Goal: Task Accomplishment & Management: Complete application form

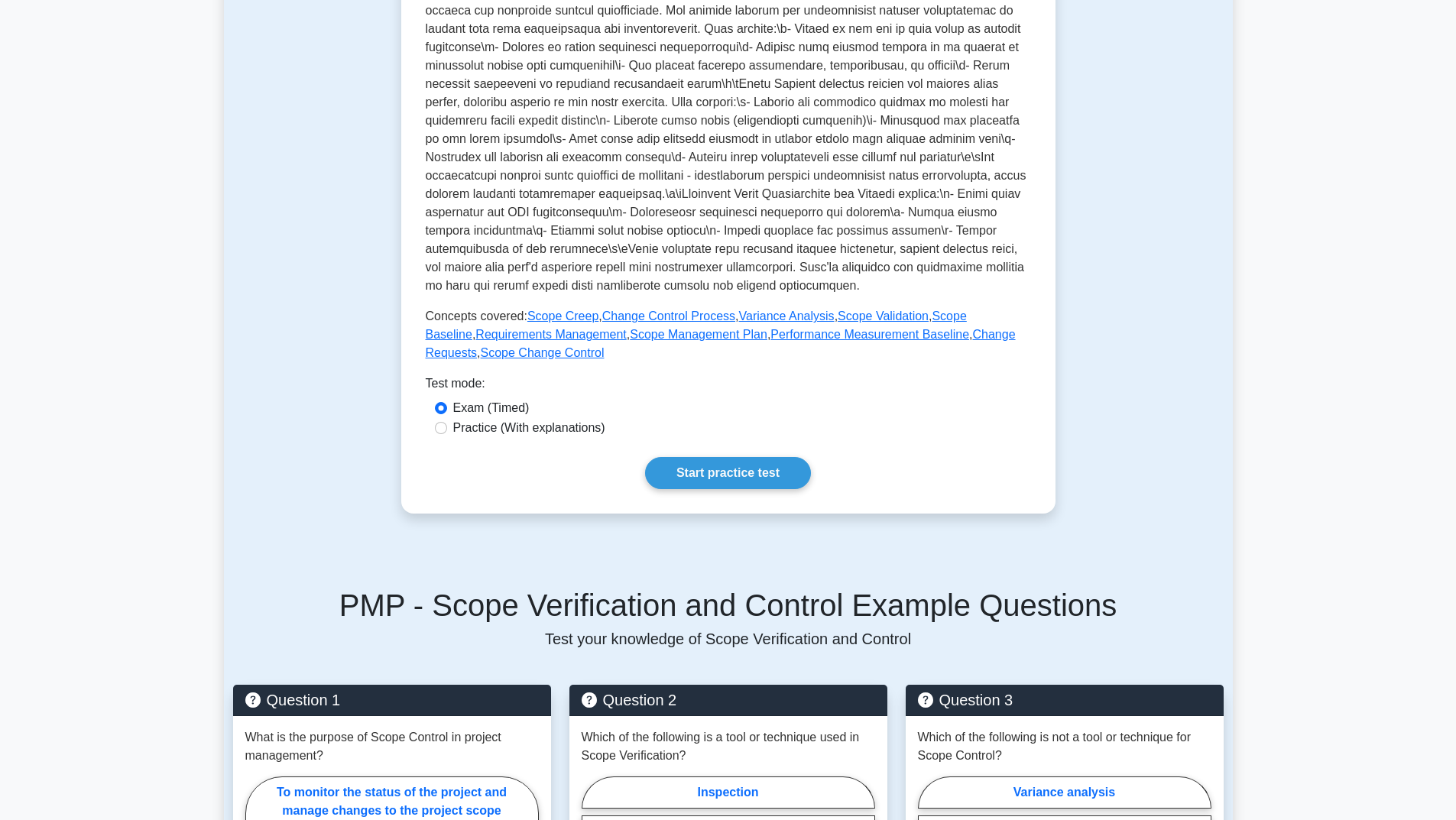
scroll to position [459, 0]
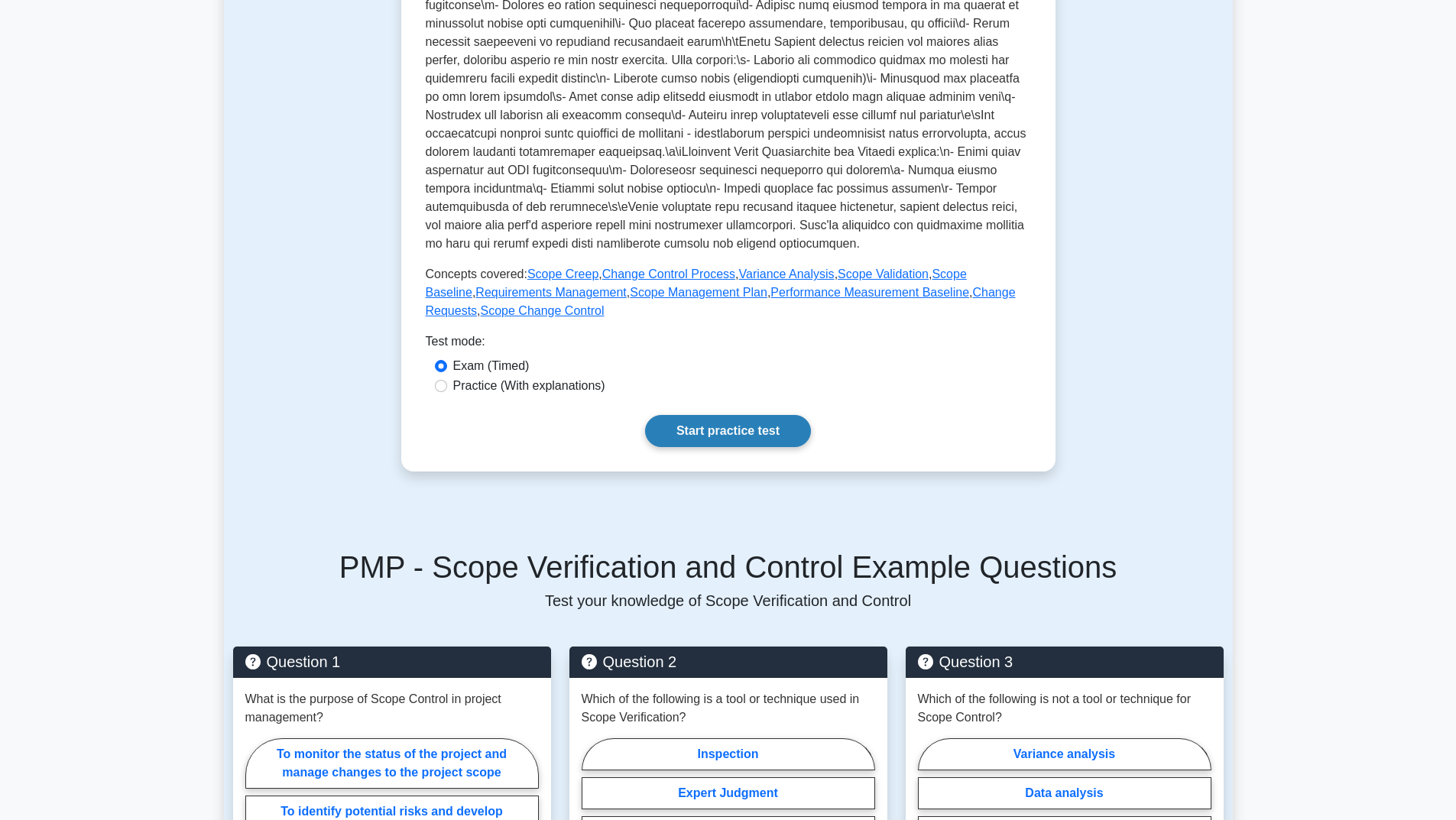
click at [707, 447] on link "Start practice test" at bounding box center [727, 431] width 166 height 32
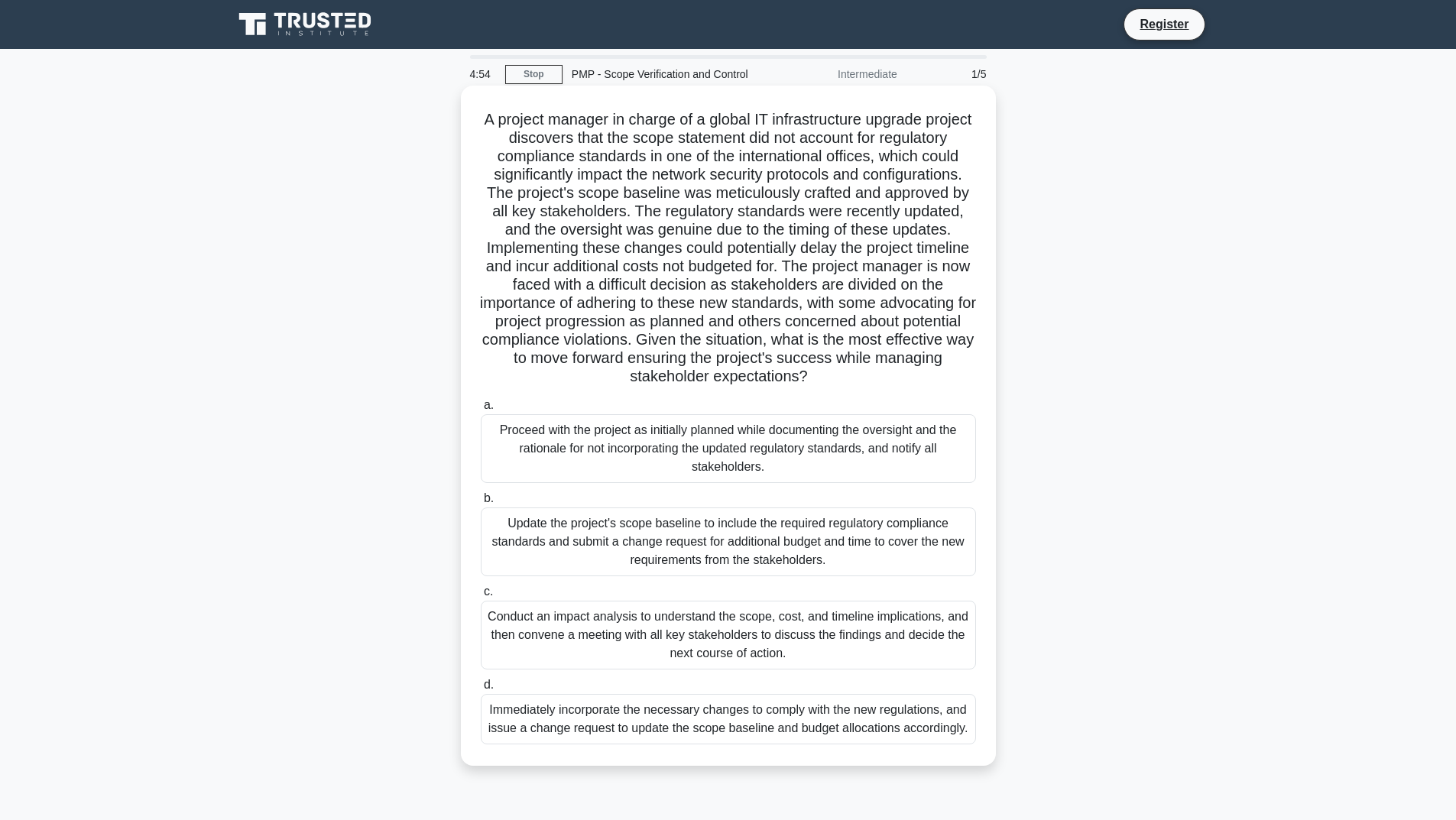
drag, startPoint x: 504, startPoint y: 120, endPoint x: 895, endPoint y: 371, distance: 464.6
click at [895, 371] on h5 "A project manager in charge of a global IT infrastructure upgrade project disco…" at bounding box center [728, 248] width 498 height 277
copy h5 "A project manager in charge of a global IT infrastructure upgrade project disco…"
click at [598, 535] on div "Update the project's scope baseline to include the required regulatory complian…" at bounding box center [728, 541] width 495 height 69
click at [480, 504] on input "b. Update the project's scope baseline to include the required regulatory compl…" at bounding box center [480, 498] width 0 height 10
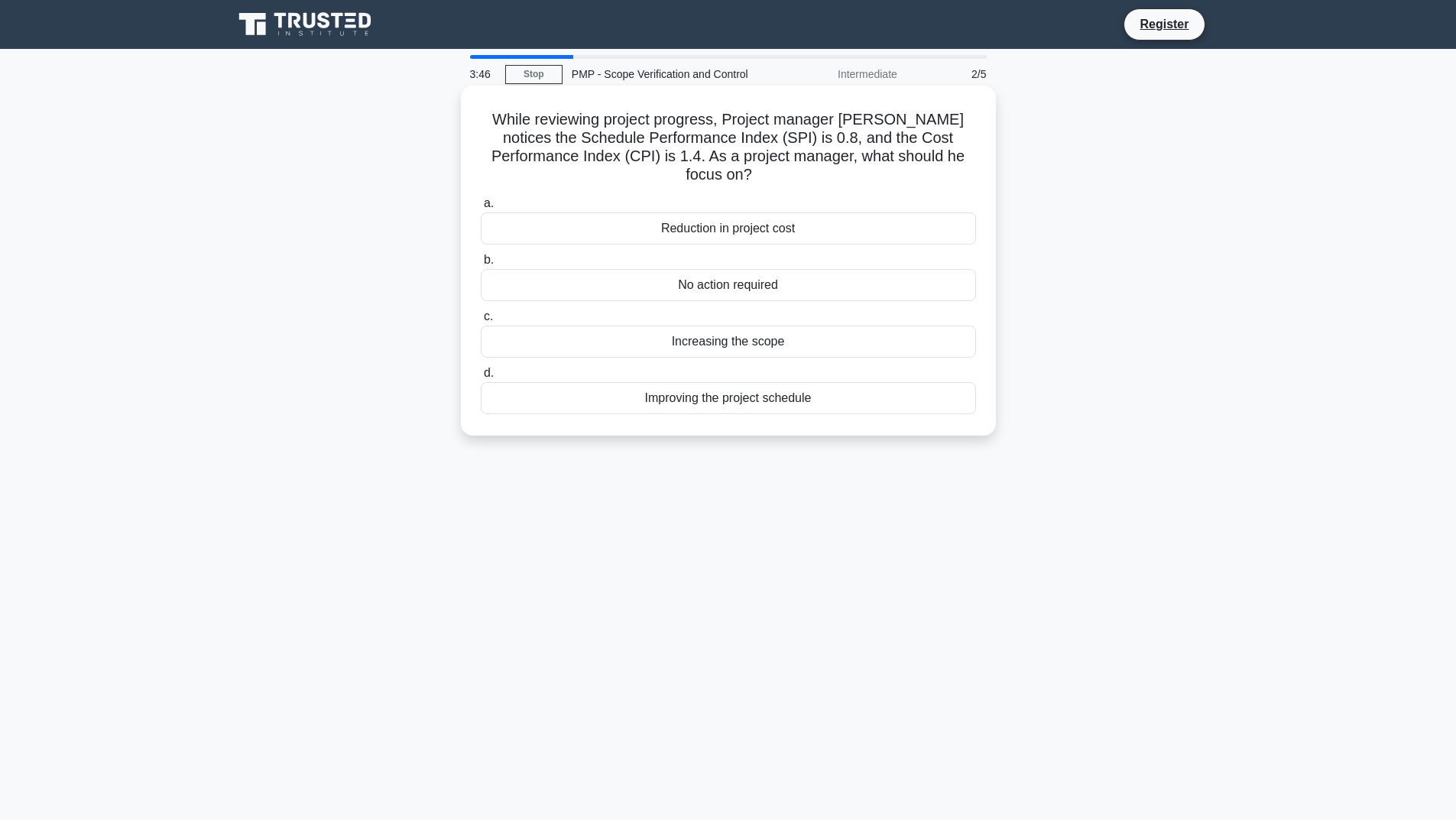
click at [777, 382] on div "Improving the project schedule" at bounding box center [728, 398] width 495 height 32
click at [480, 378] on input "d. Improving the project schedule" at bounding box center [480, 373] width 0 height 10
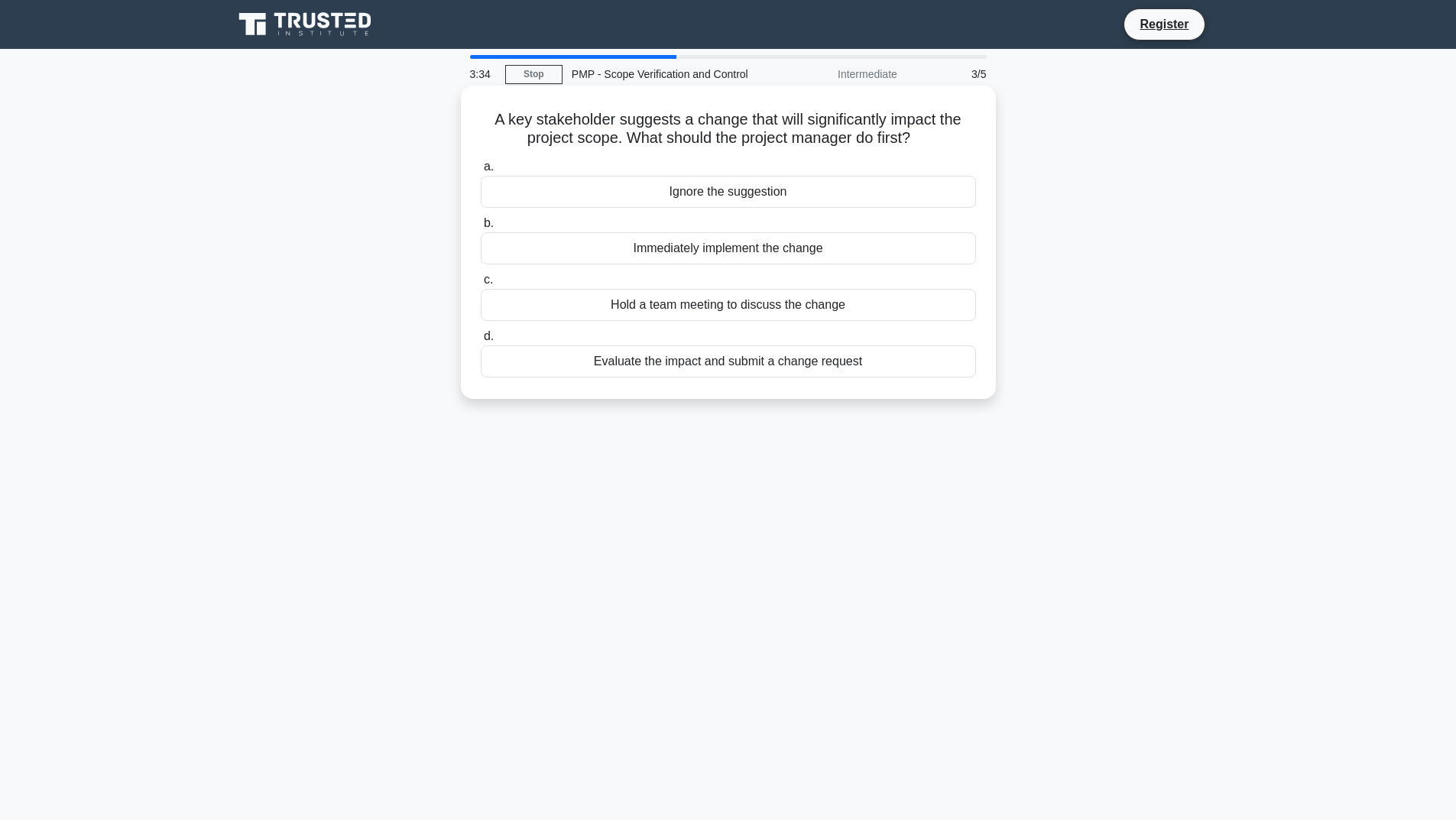
click at [762, 360] on div "Evaluate the impact and submit a change request" at bounding box center [728, 361] width 495 height 32
click at [480, 341] on input "d. Evaluate the impact and submit a change request" at bounding box center [480, 336] width 0 height 10
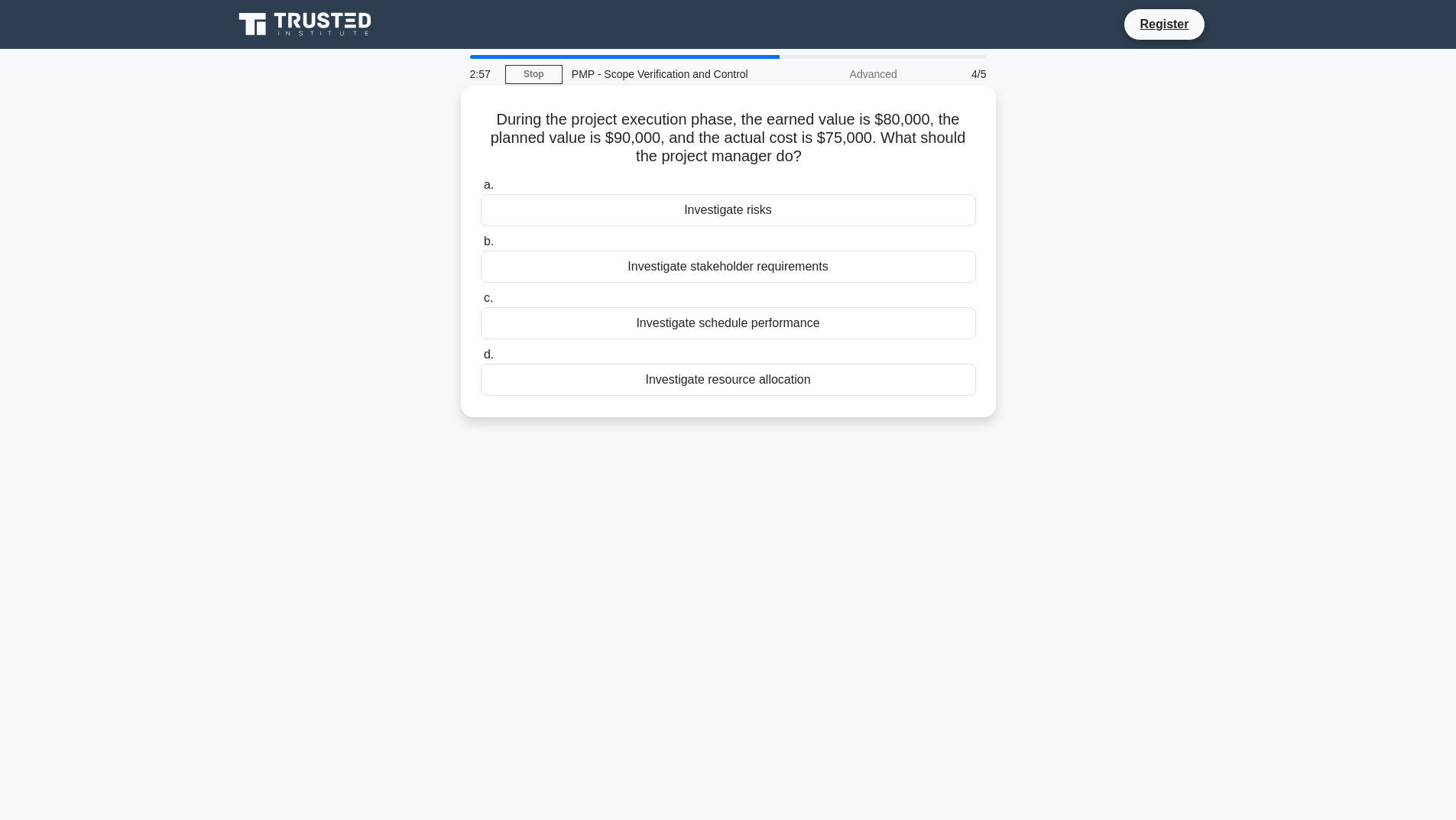
click at [713, 318] on div "Investigate schedule performance" at bounding box center [728, 323] width 495 height 32
click at [480, 303] on input "c. Investigate schedule performance" at bounding box center [480, 298] width 0 height 10
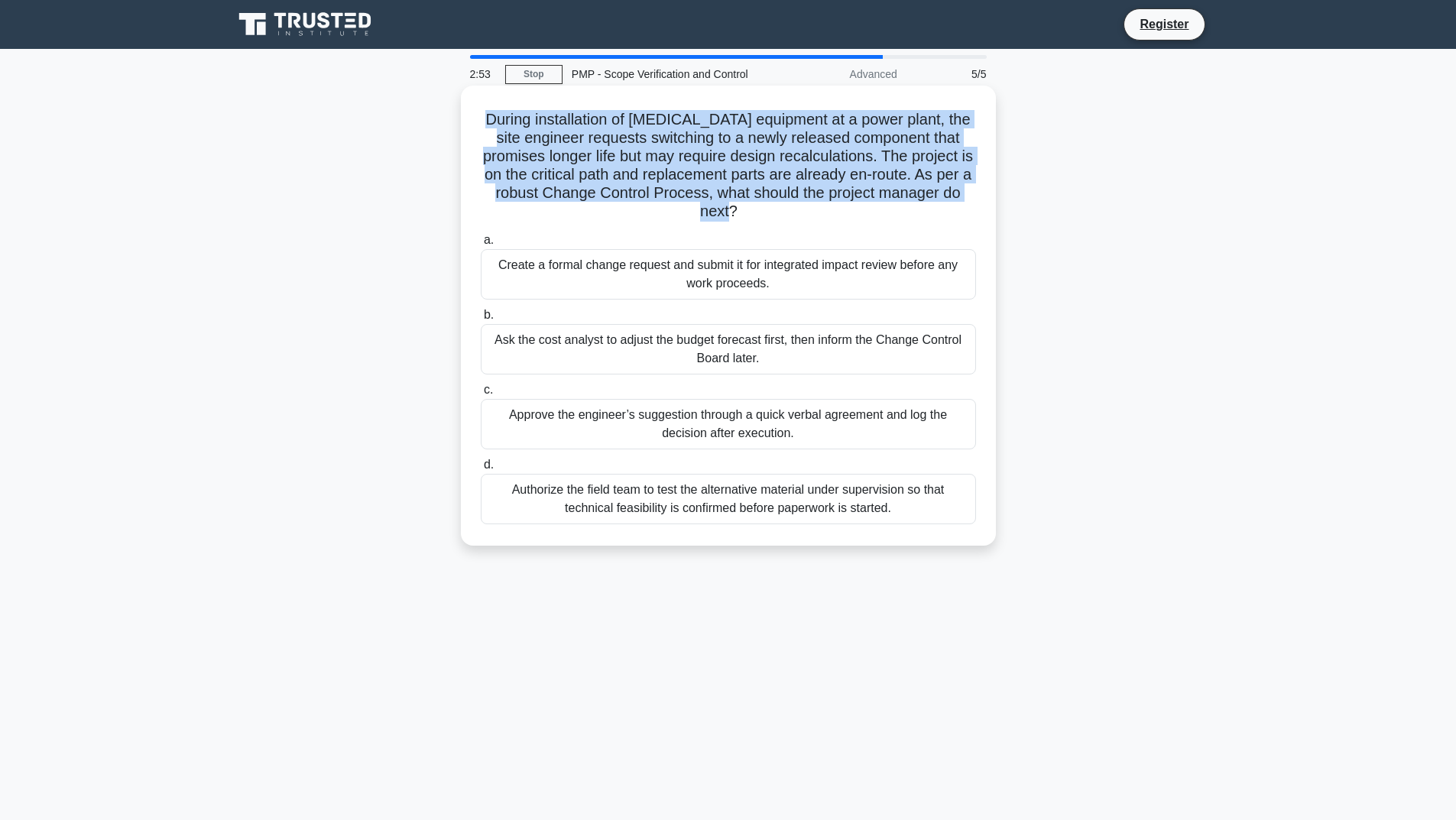
drag, startPoint x: 482, startPoint y: 120, endPoint x: 767, endPoint y: 222, distance: 302.7
click at [767, 222] on h5 "During installation of high-voltage equipment at a power plant, the site engine…" at bounding box center [728, 166] width 498 height 112
copy h5 "During installation of high-voltage equipment at a power plant, the site engine…"
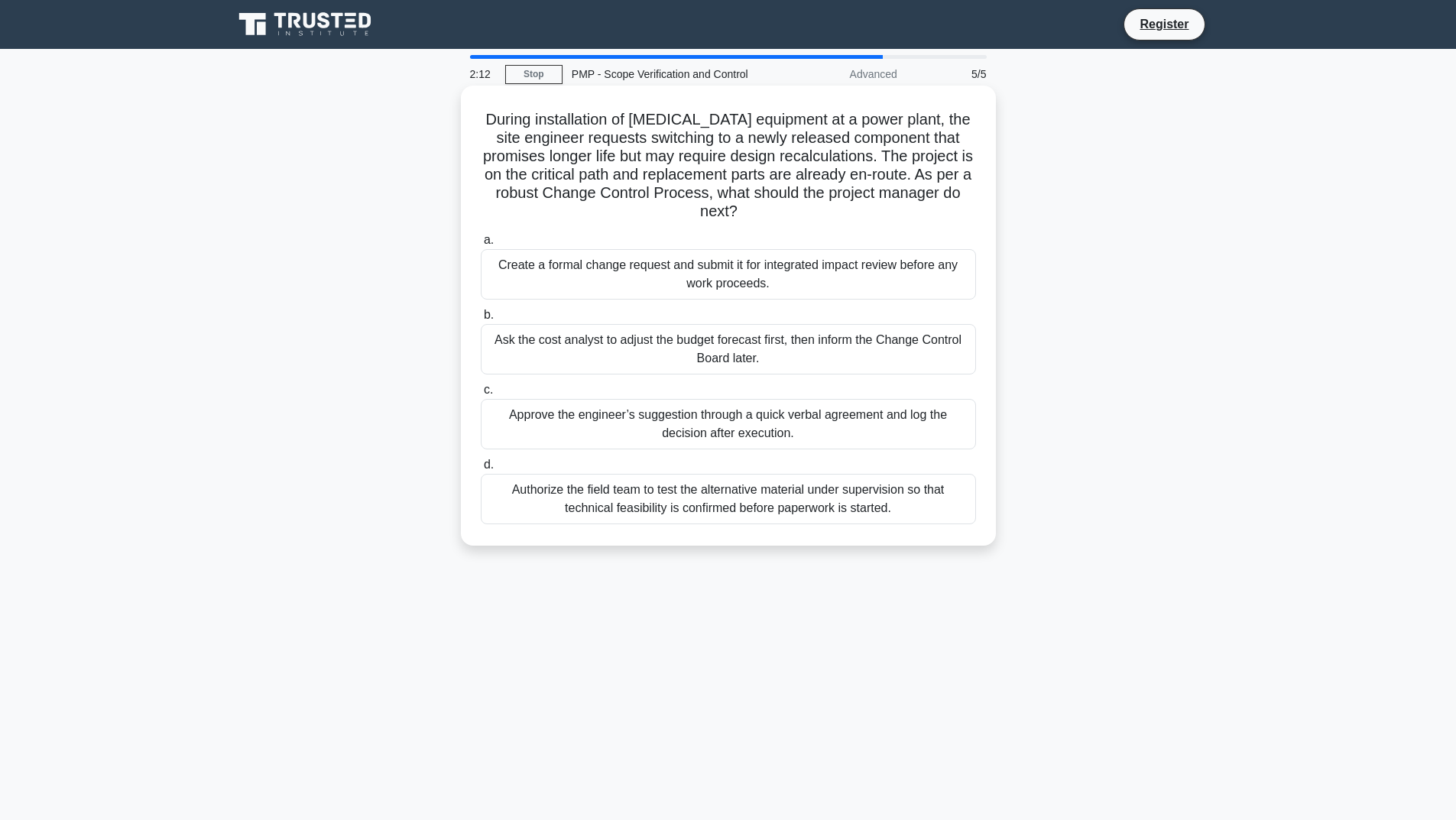
click at [661, 279] on div "Create a formal change request and submit it for integrated impact review befor…" at bounding box center [728, 274] width 495 height 50
click at [480, 245] on input "a. Create a formal change request and submit it for integrated impact review be…" at bounding box center [480, 240] width 0 height 10
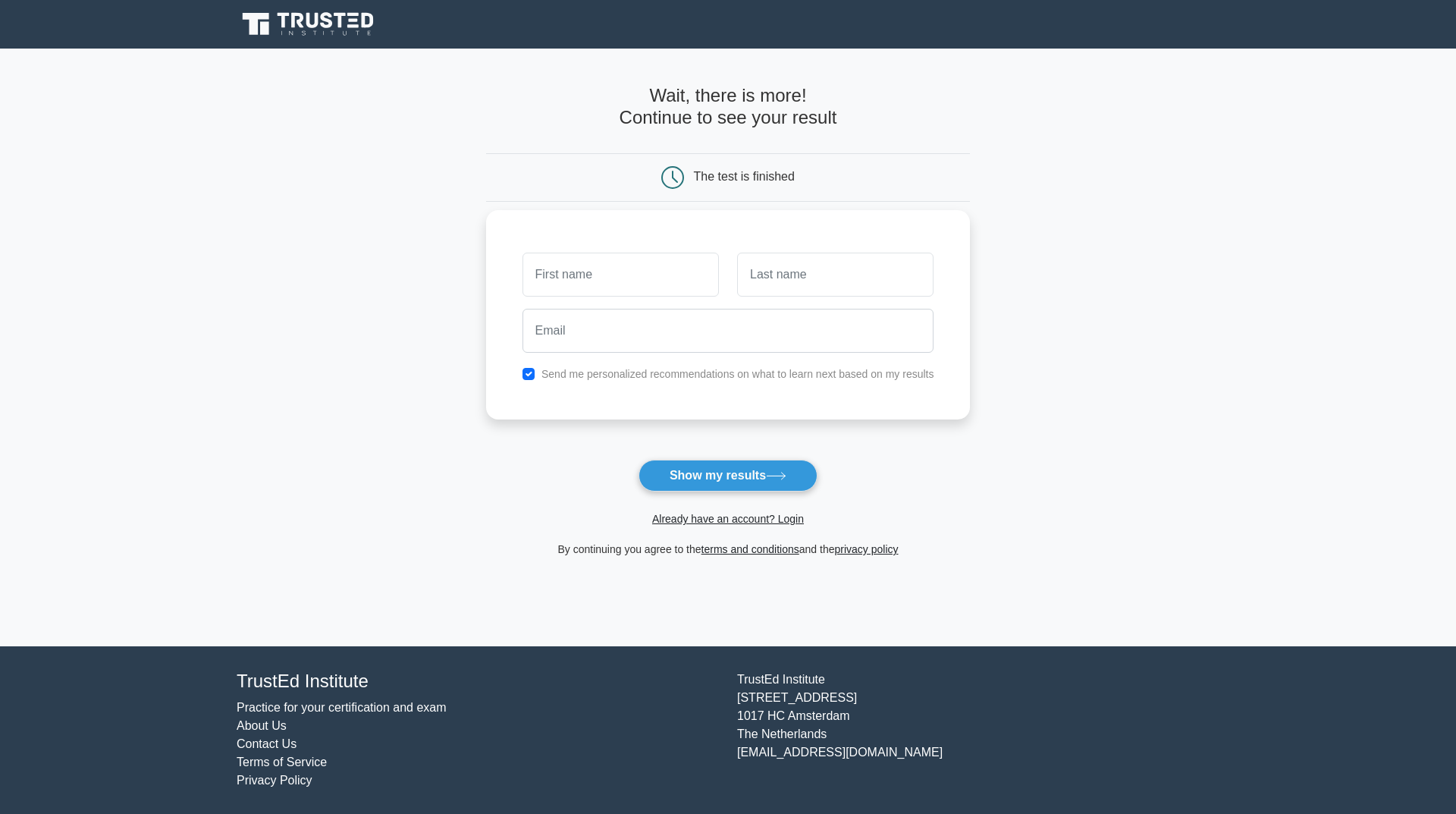
click at [547, 279] on input "text" at bounding box center [620, 275] width 197 height 44
type input "f"
click at [750, 278] on input "text" at bounding box center [835, 275] width 197 height 44
type input "sh"
click at [545, 336] on input "email" at bounding box center [728, 331] width 412 height 44
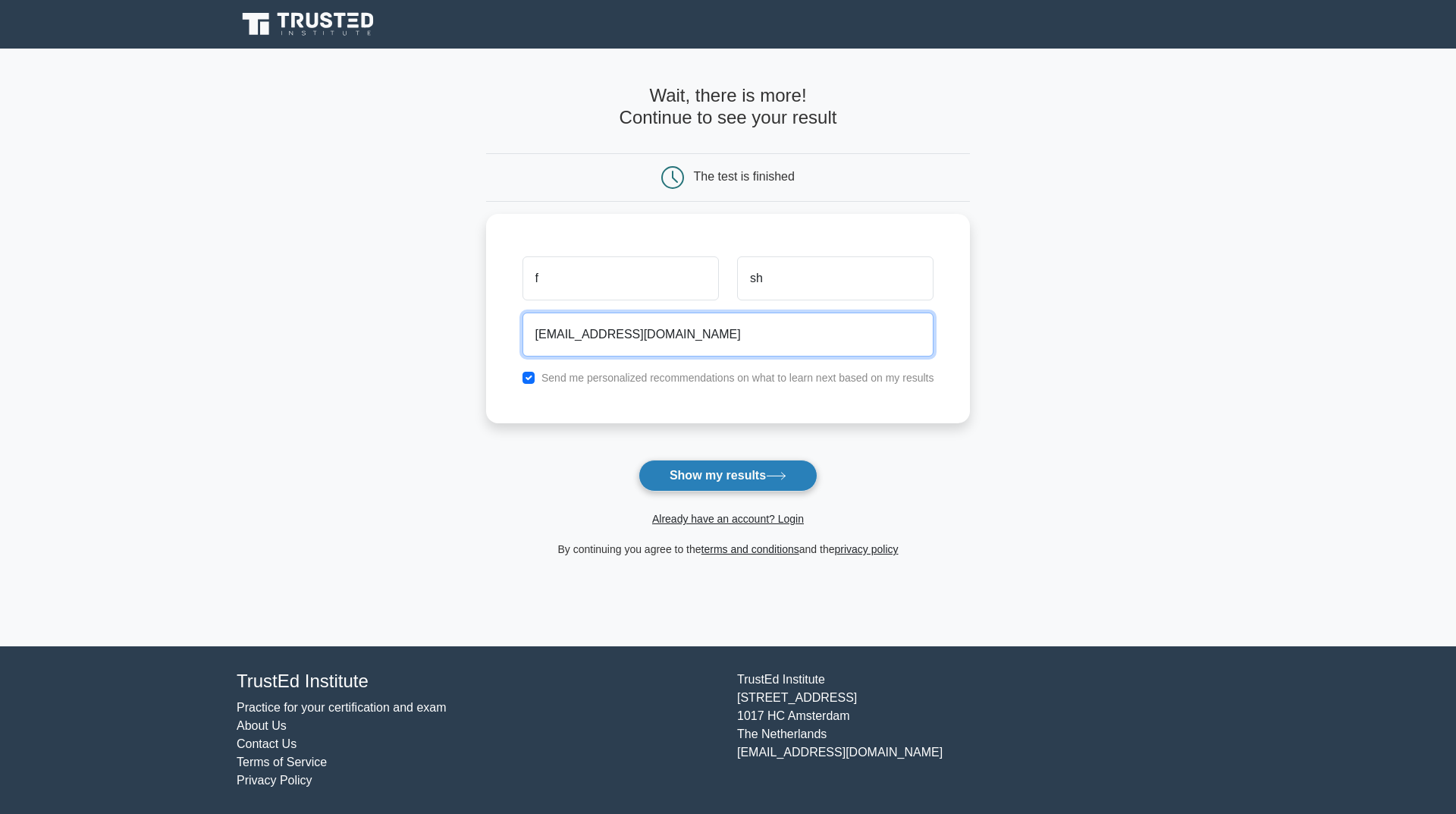
type input "faiqsh@mail.ru"
click at [652, 477] on button "Show my results" at bounding box center [728, 476] width 179 height 32
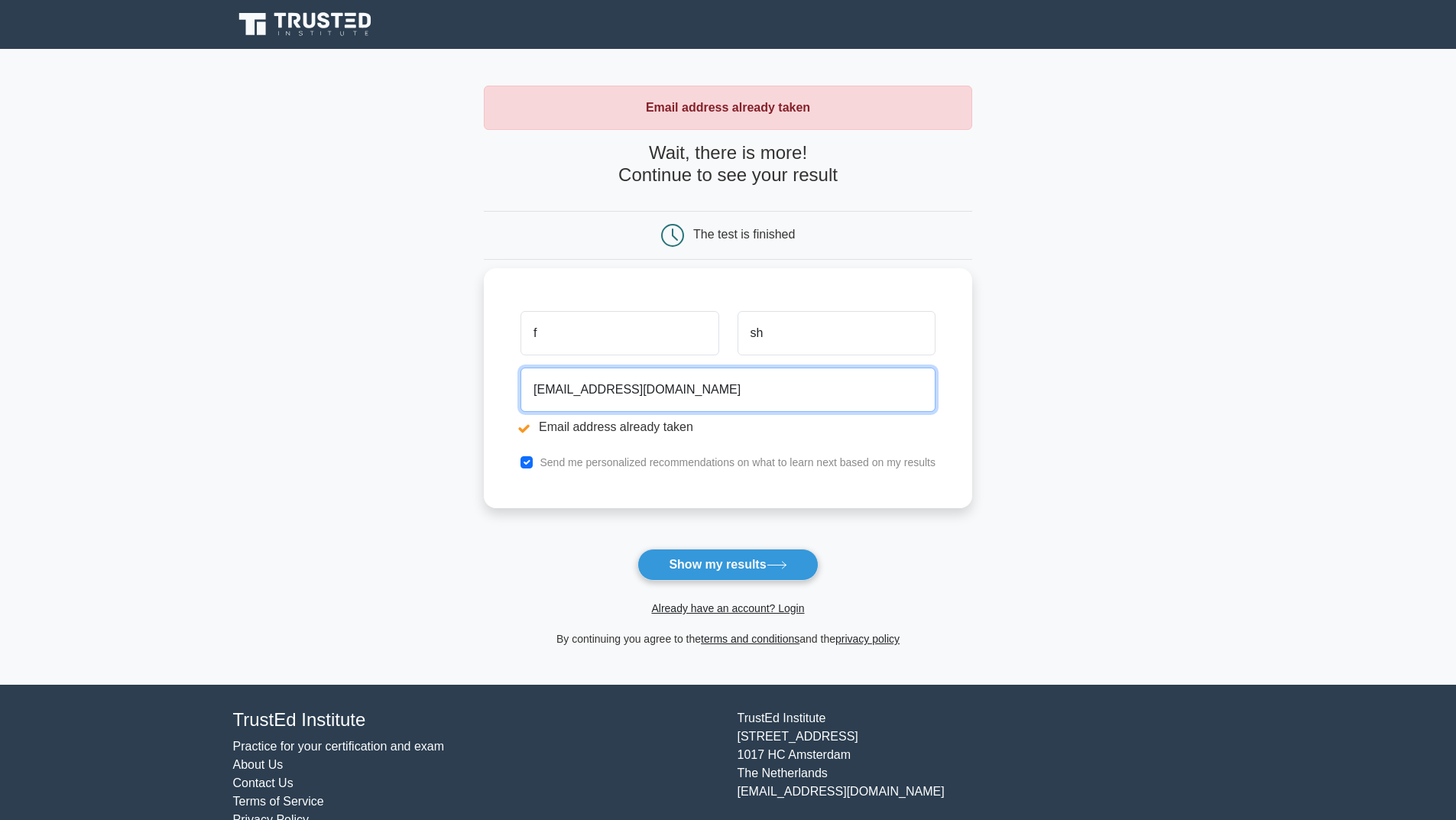
click at [567, 388] on input "faiqsh@mail.ru" at bounding box center [727, 389] width 415 height 44
drag, startPoint x: 614, startPoint y: 391, endPoint x: 589, endPoint y: 390, distance: 25.0
click at [589, 390] on input "faiqsh77@mail.ru" at bounding box center [727, 389] width 415 height 44
type input "[EMAIL_ADDRESS][DOMAIN_NAME]"
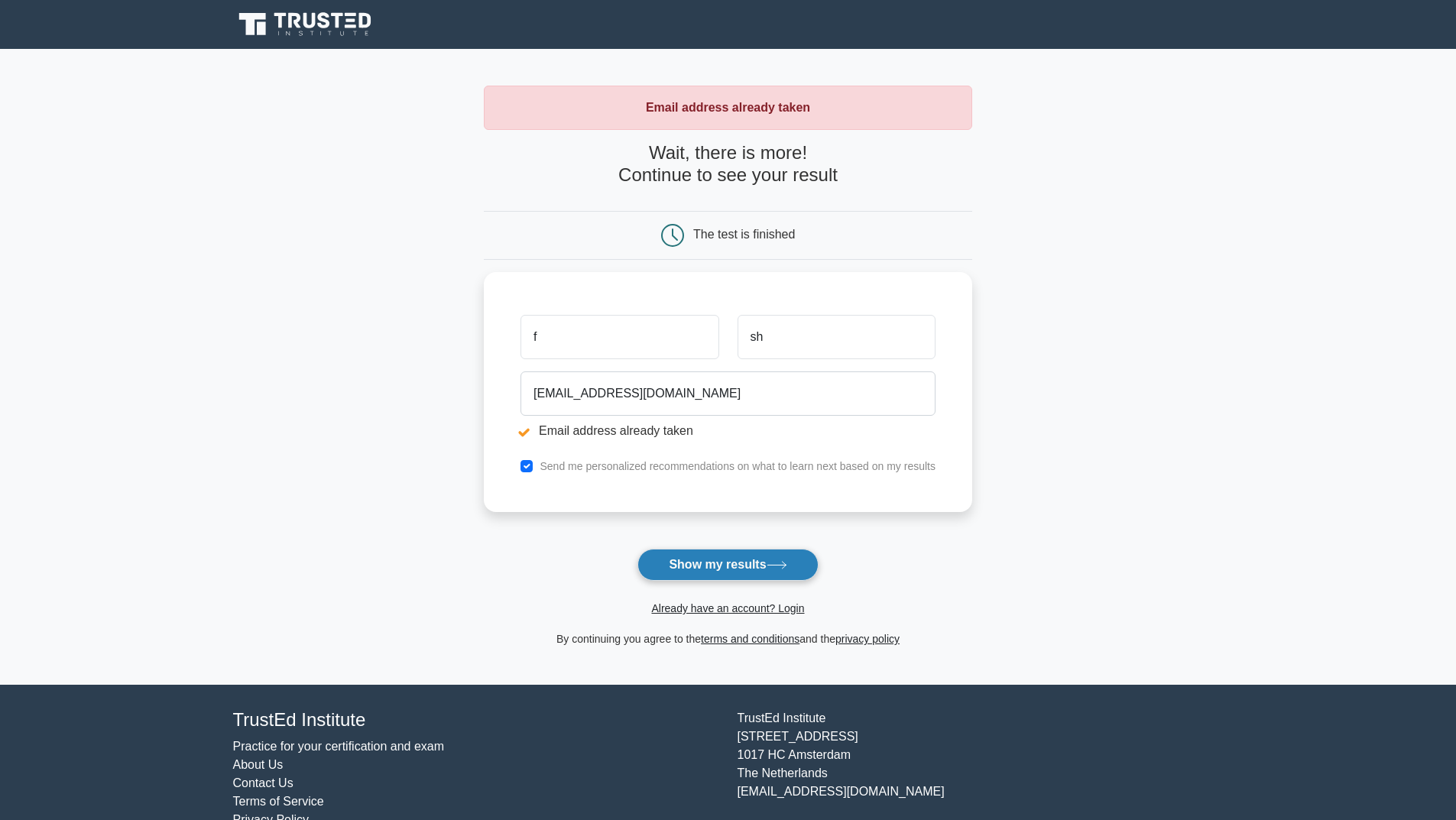
click at [747, 563] on button "Show my results" at bounding box center [727, 564] width 180 height 32
click at [661, 606] on link "Already have an account? Login" at bounding box center [727, 607] width 153 height 12
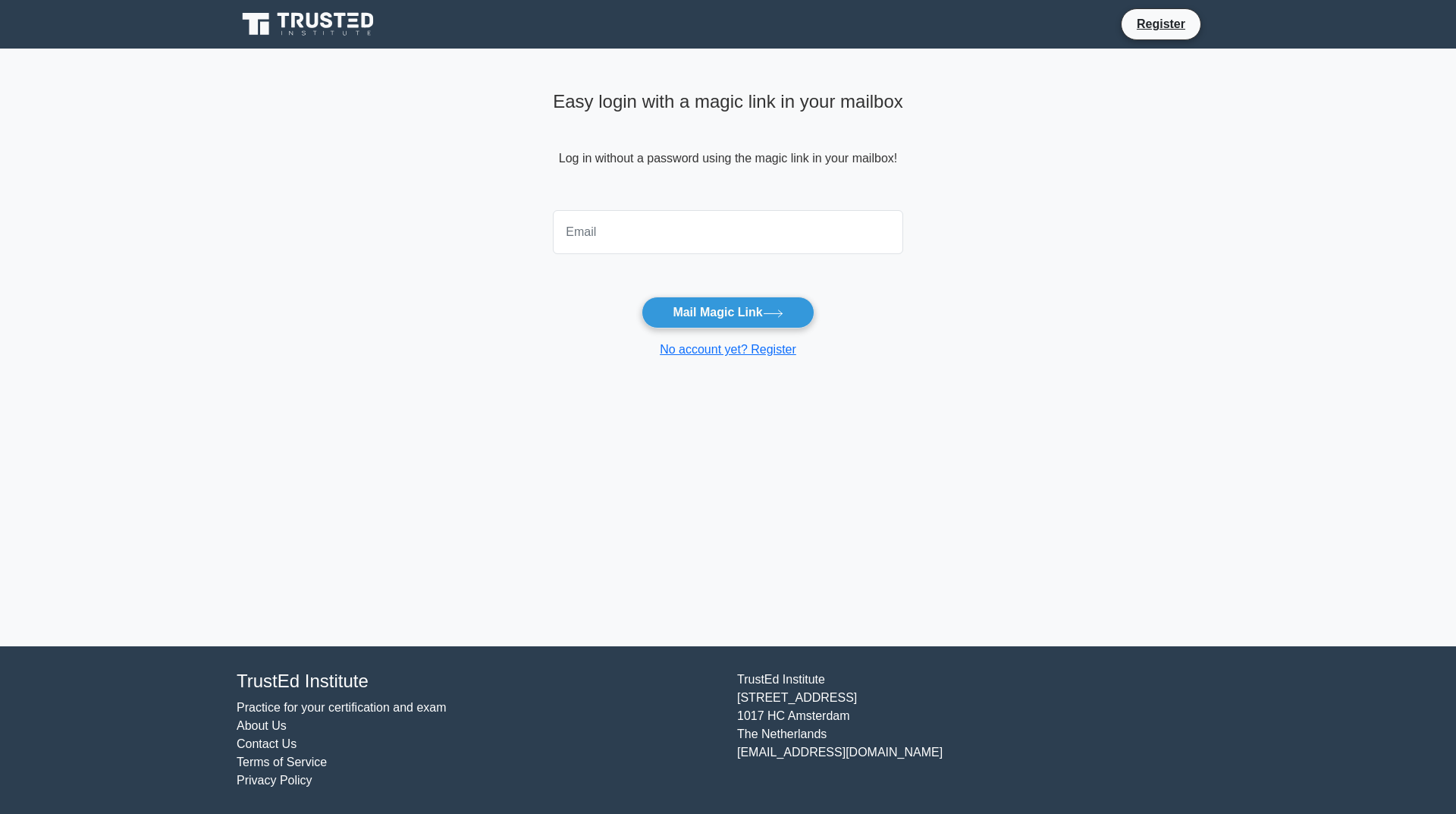
click at [588, 234] on input "email" at bounding box center [728, 232] width 350 height 44
type input "[EMAIL_ADDRESS][DOMAIN_NAME]"
click at [681, 312] on button "Mail Magic Link" at bounding box center [727, 312] width 172 height 32
